Goal: Task Accomplishment & Management: Use online tool/utility

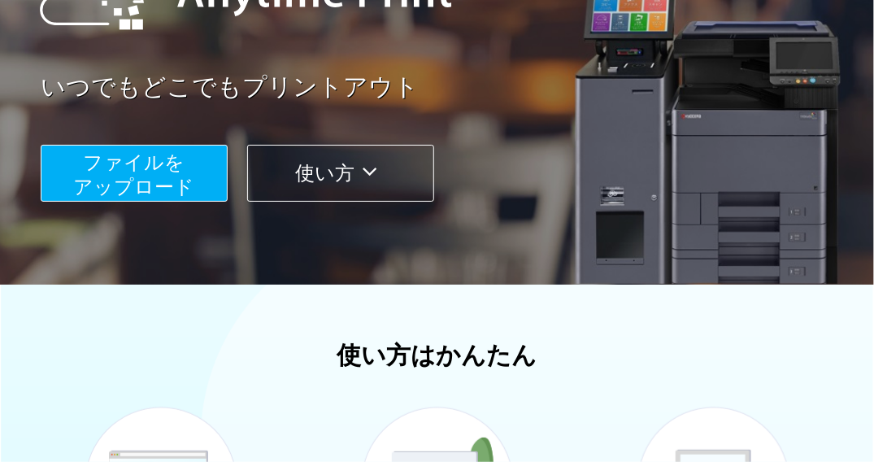
scroll to position [221, 0]
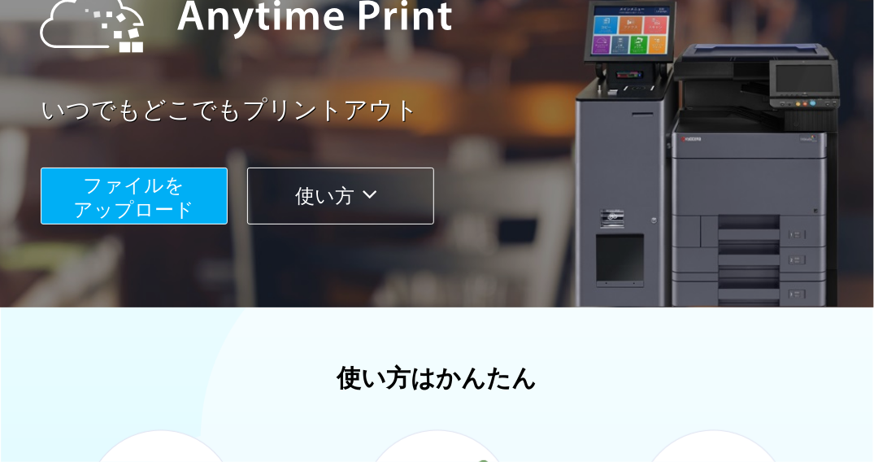
click at [200, 205] on button "ファイルを ​​アップロード" at bounding box center [134, 195] width 187 height 57
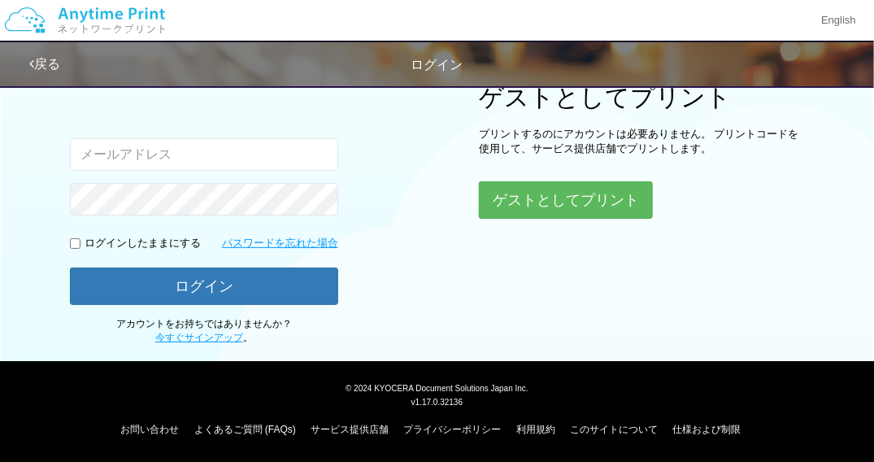
scroll to position [205, 0]
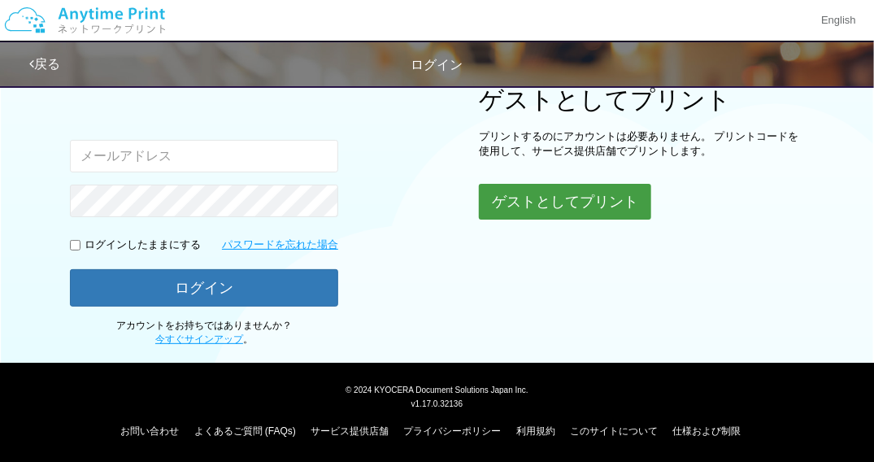
click at [497, 213] on button "ゲストとしてプリント" at bounding box center [565, 202] width 172 height 36
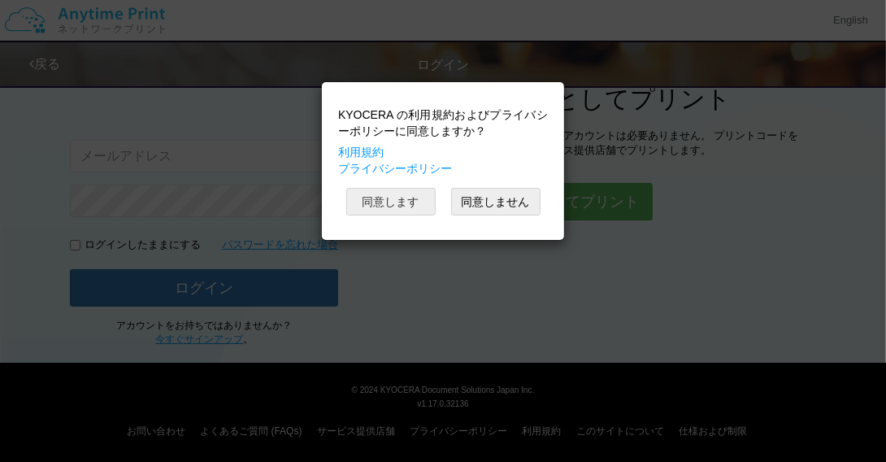
click at [422, 201] on button "同意します" at bounding box center [390, 202] width 89 height 28
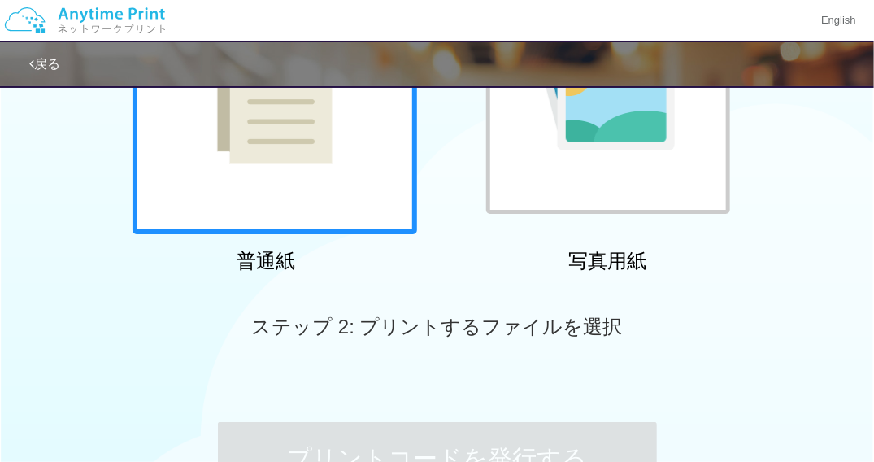
click at [362, 194] on div at bounding box center [274, 92] width 284 height 284
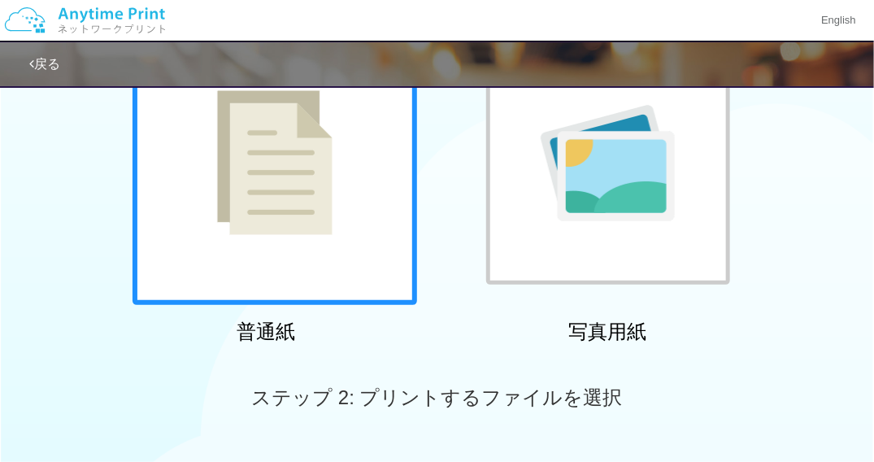
scroll to position [37, 0]
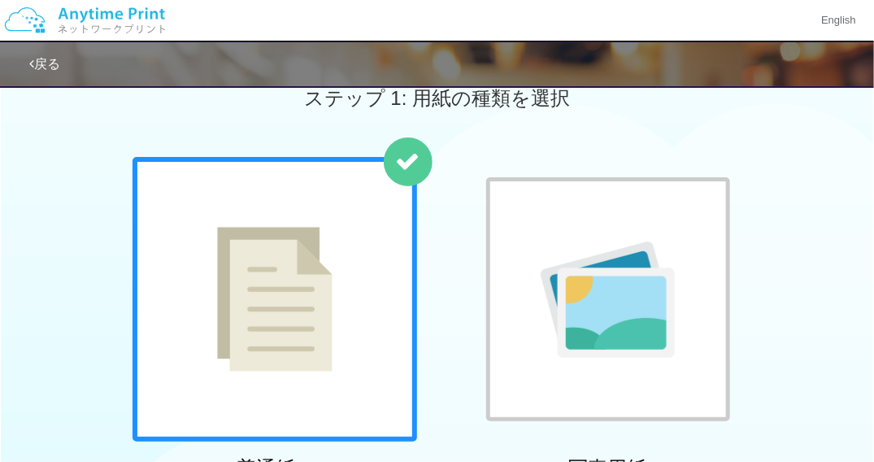
click at [280, 257] on img at bounding box center [274, 299] width 115 height 145
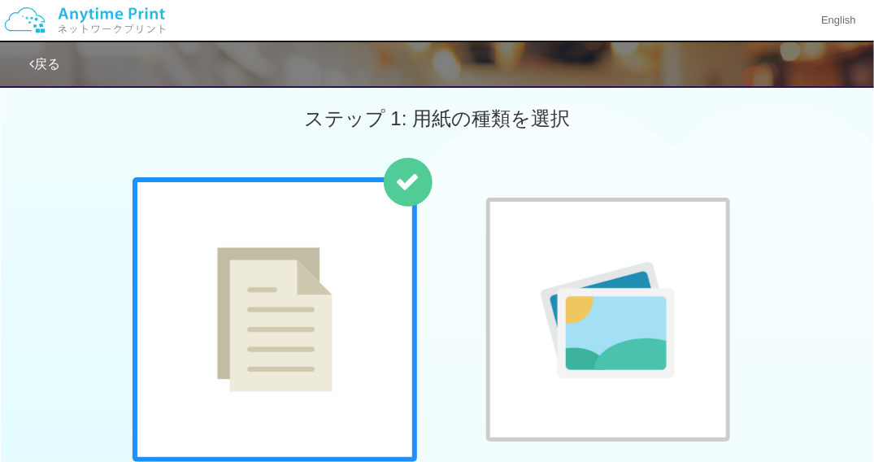
scroll to position [0, 0]
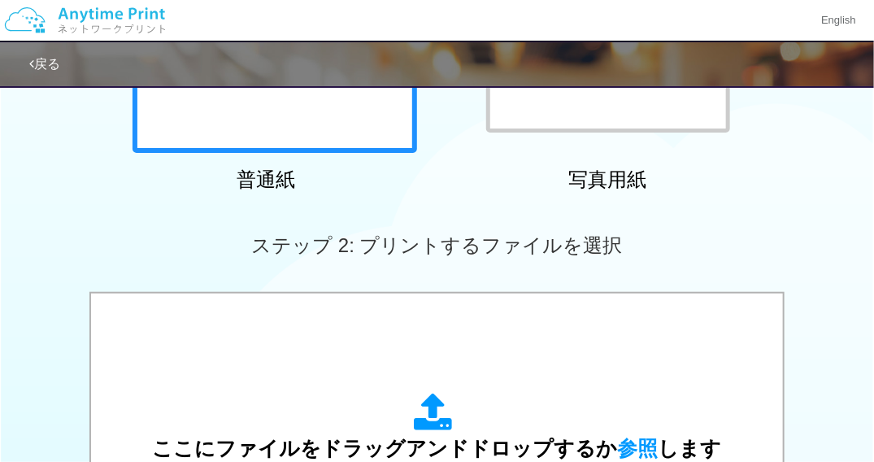
click at [463, 234] on span "ステップ 2: プリントするファイルを選択" at bounding box center [436, 245] width 371 height 22
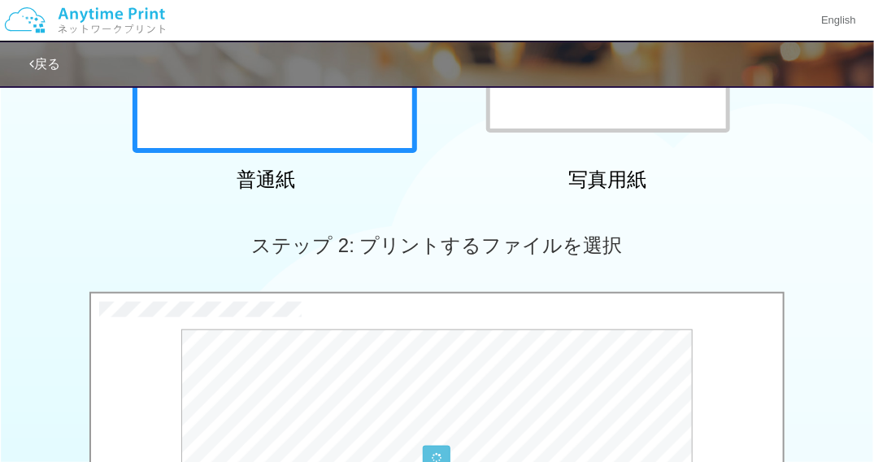
scroll to position [488, 0]
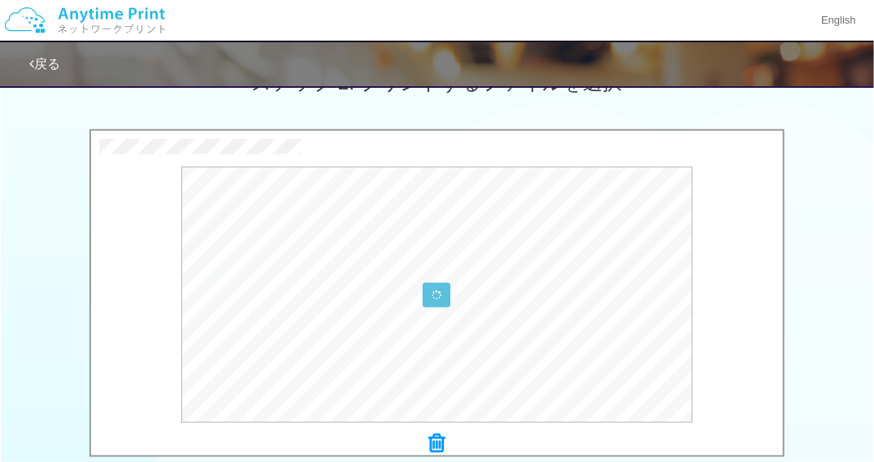
click at [441, 438] on icon at bounding box center [437, 442] width 16 height 21
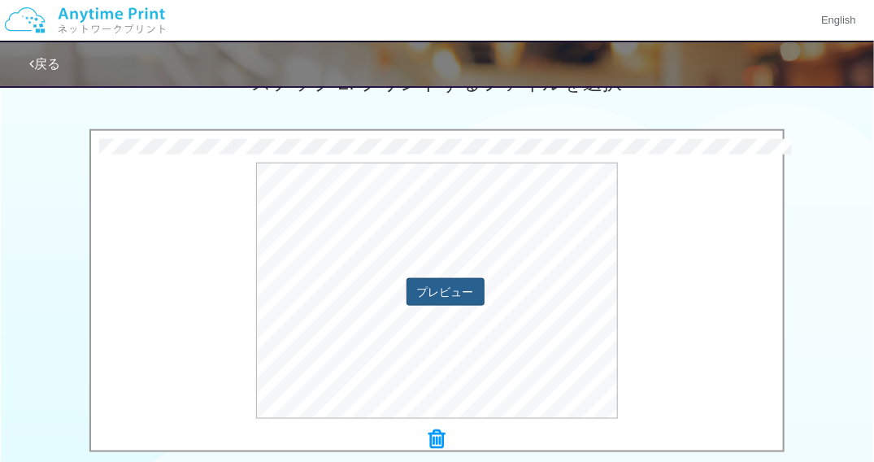
scroll to position [650, 0]
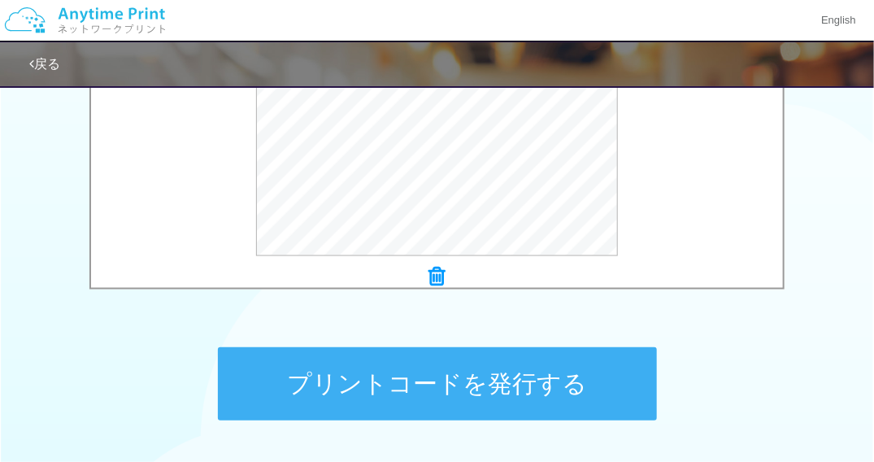
click at [463, 364] on button "プリントコードを発行する" at bounding box center [437, 383] width 439 height 73
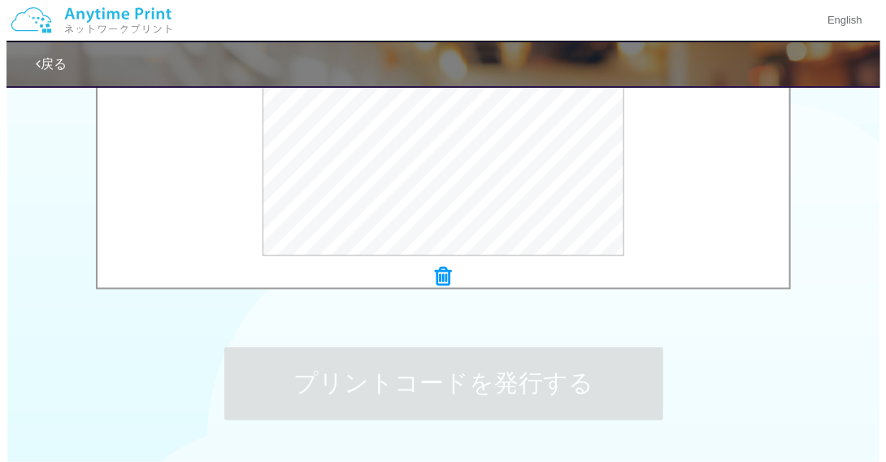
scroll to position [0, 0]
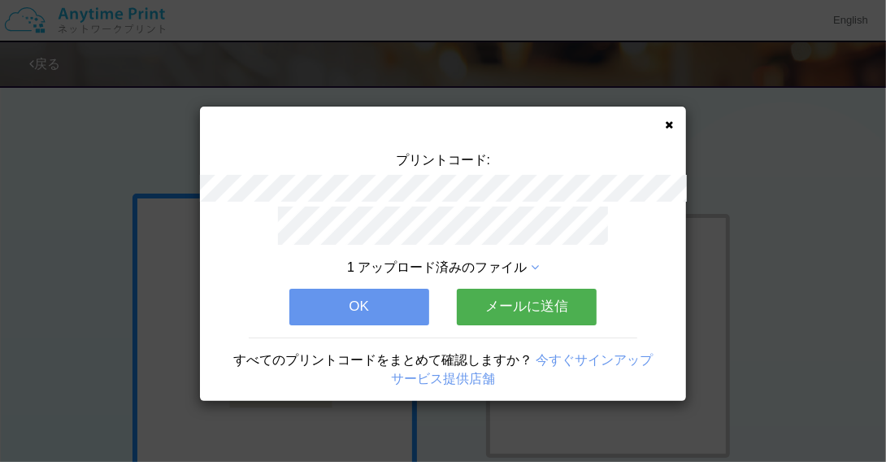
click at [498, 260] on span "1 アップロード済みのファイル" at bounding box center [437, 267] width 180 height 14
click at [497, 260] on span "1 アップロード済みのファイル" at bounding box center [437, 267] width 180 height 14
click at [523, 260] on span "1 アップロード済みのファイル" at bounding box center [437, 267] width 180 height 14
click at [542, 228] on p at bounding box center [443, 228] width 341 height 44
click at [536, 261] on icon at bounding box center [535, 267] width 8 height 13
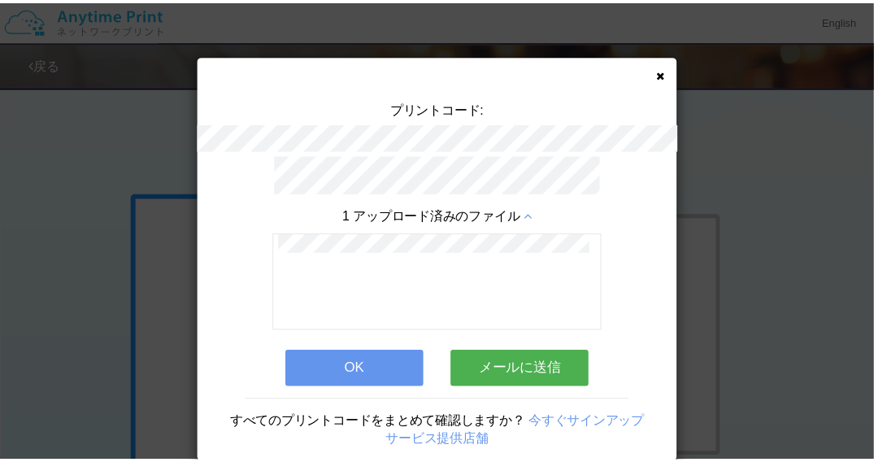
scroll to position [71, 0]
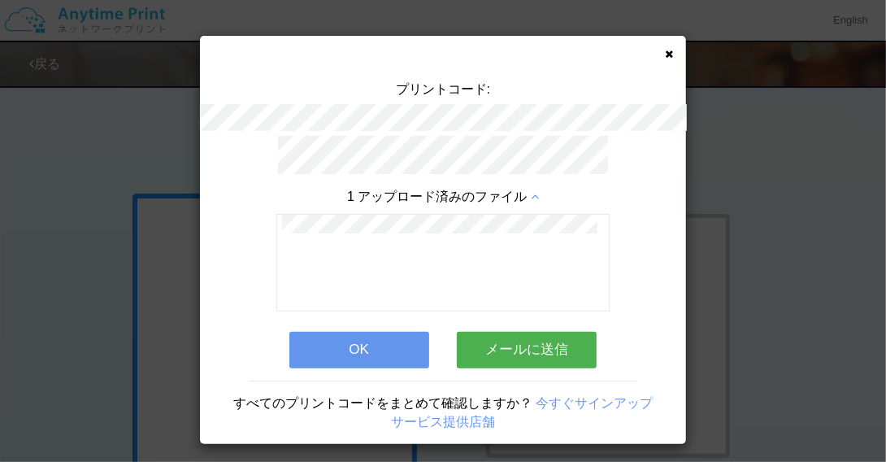
click at [668, 61] on div "プリントコード: 1 アップロード済みのファイル OK メールに送信 すべてのプリントコードをまとめて確認しますか？ 今すぐサインアップ サービス提供店舗" at bounding box center [443, 240] width 486 height 408
click at [662, 61] on div "プリントコード: 1 アップロード済みのファイル OK メールに送信 すべてのプリントコードをまとめて確認しますか？ 今すぐサインアップ サービス提供店舗" at bounding box center [443, 240] width 486 height 408
click at [665, 52] on icon at bounding box center [669, 54] width 8 height 11
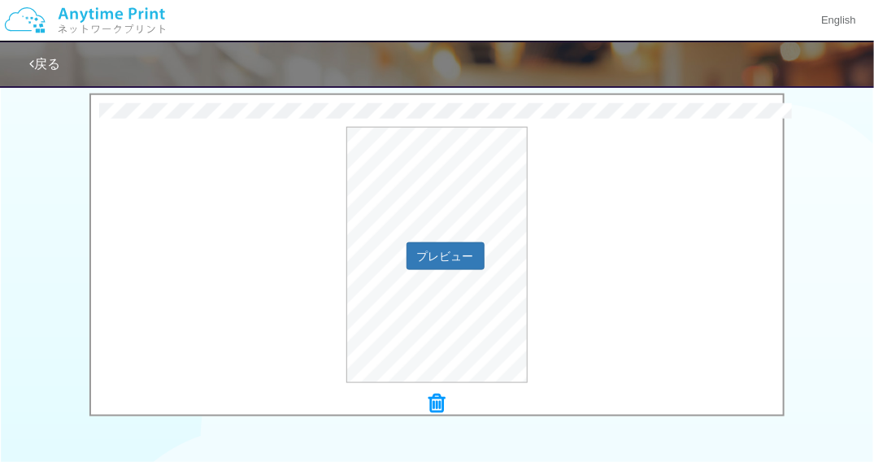
scroll to position [612, 0]
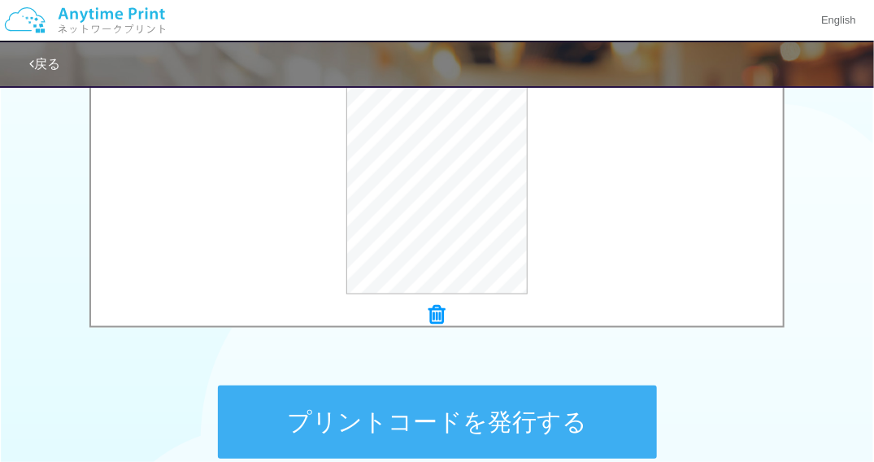
click at [443, 415] on button "プリントコードを発行する" at bounding box center [437, 421] width 439 height 73
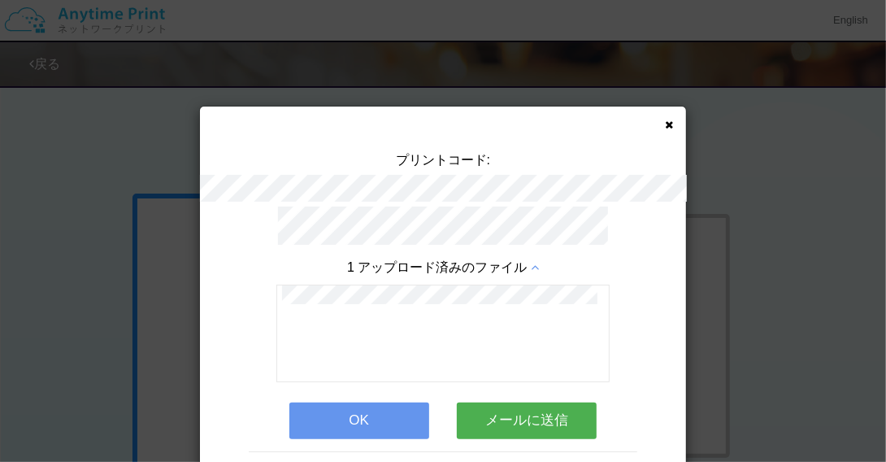
scroll to position [71, 0]
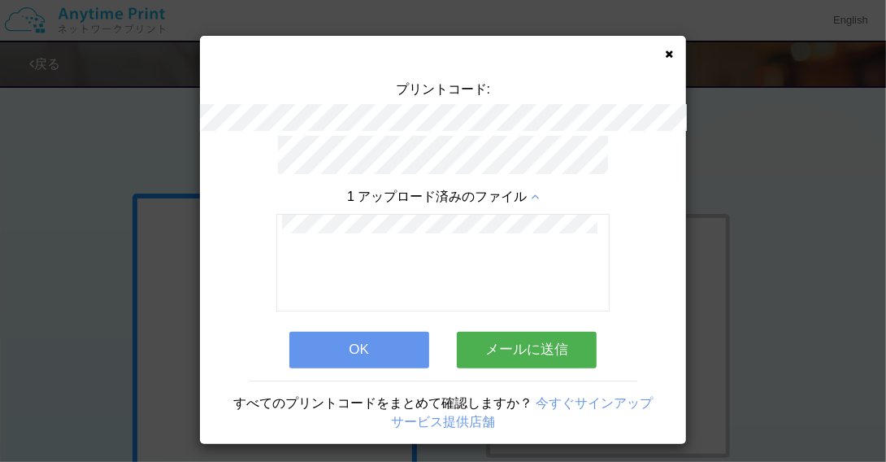
click at [531, 190] on icon at bounding box center [535, 196] width 8 height 13
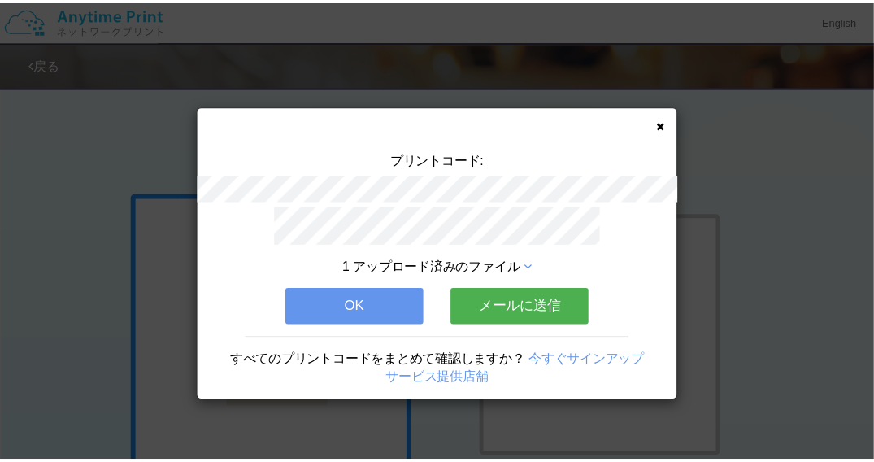
scroll to position [0, 0]
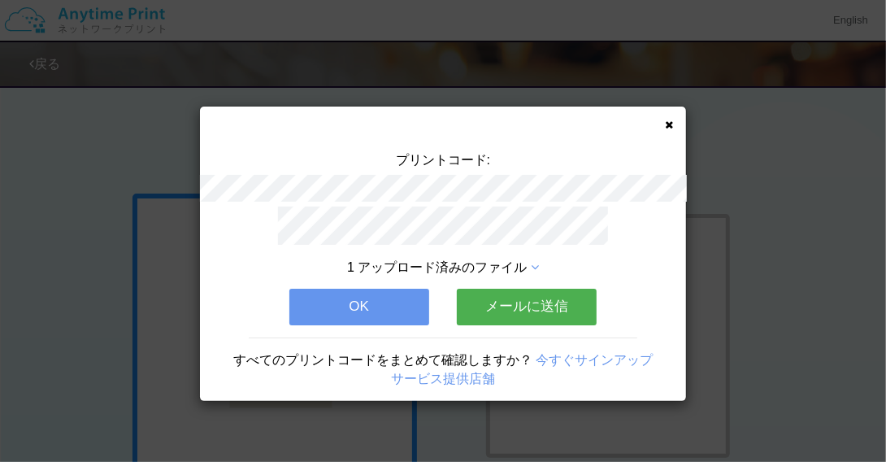
click at [667, 129] on div "プリントコード: 1 アップロード済みのファイル OK メールに送信 すべてのプリントコードをまとめて確認しますか？ 今すぐサインアップ サービス提供店舗" at bounding box center [443, 253] width 486 height 294
click at [664, 125] on div "プリントコード: 1 アップロード済みのファイル OK メールに送信 すべてのプリントコードをまとめて確認しますか？ 今すぐサインアップ サービス提供店舗" at bounding box center [443, 253] width 486 height 294
click at [671, 121] on icon at bounding box center [669, 124] width 8 height 11
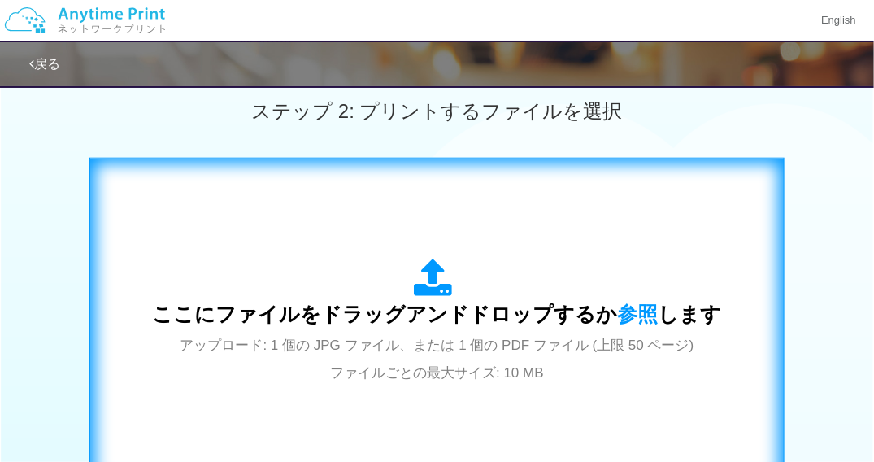
scroll to position [488, 0]
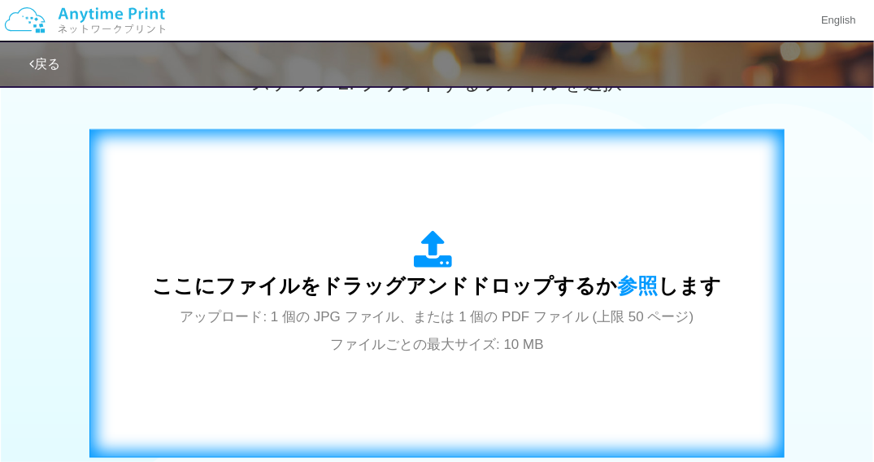
click at [478, 323] on span "アップロード: 1 個の JPG ファイル、または 1 個の PDF ファイル (上限 50 ページ) ファイルごとの最大サイズ: 10 MB" at bounding box center [437, 330] width 514 height 43
click at [646, 284] on span "参照" at bounding box center [638, 285] width 41 height 23
